Goal: Transaction & Acquisition: Purchase product/service

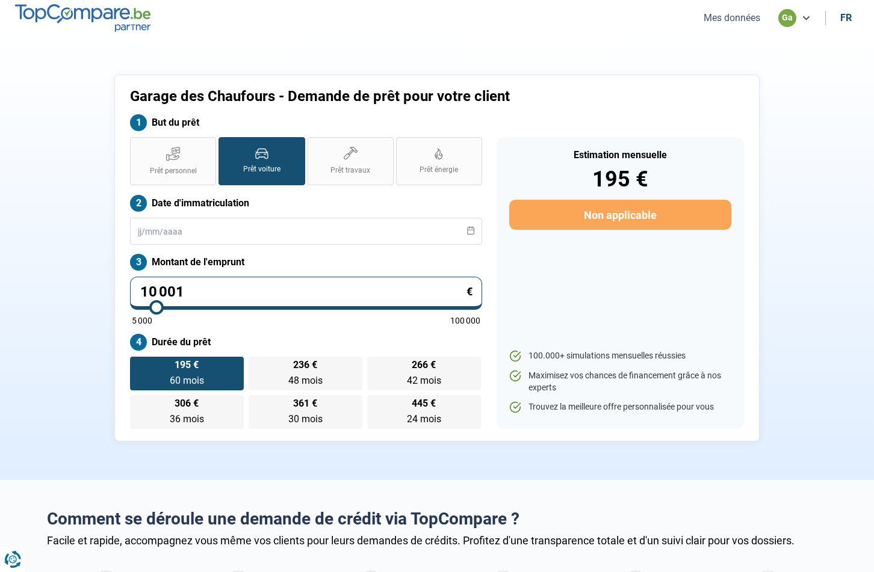
click at [721, 21] on button "Mes données" at bounding box center [732, 17] width 64 height 13
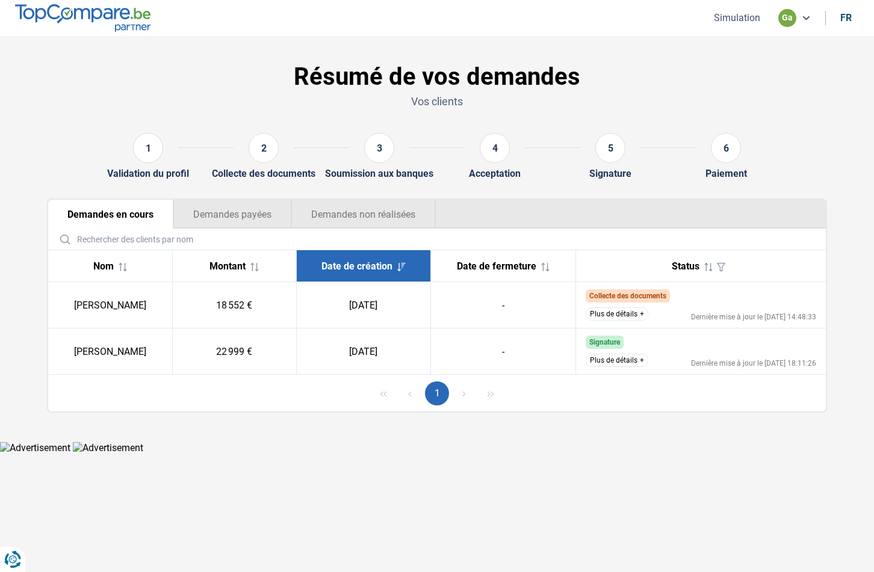
click at [620, 315] on button "Plus de détails" at bounding box center [616, 313] width 63 height 13
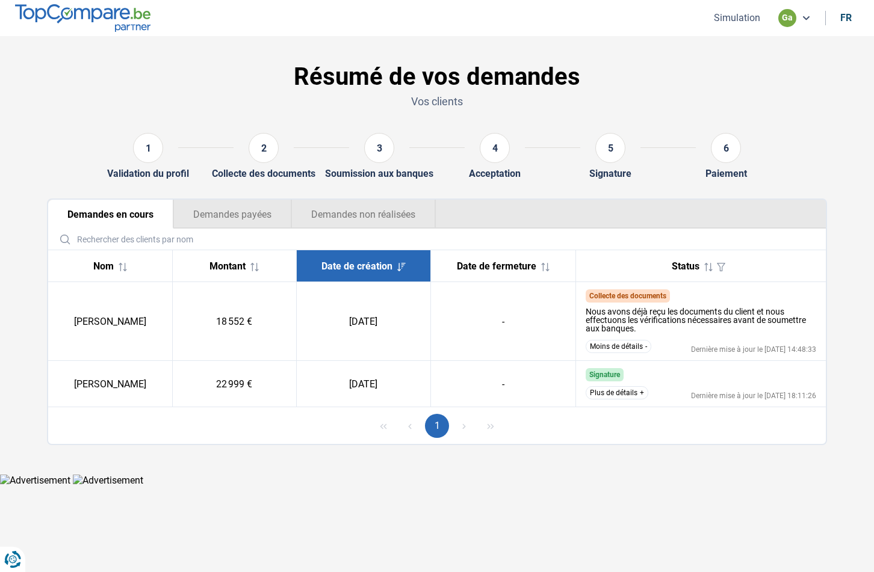
click at [452, 35] on nav "Simulation ga fr" at bounding box center [437, 18] width 874 height 36
